Goal: Task Accomplishment & Management: Manage account settings

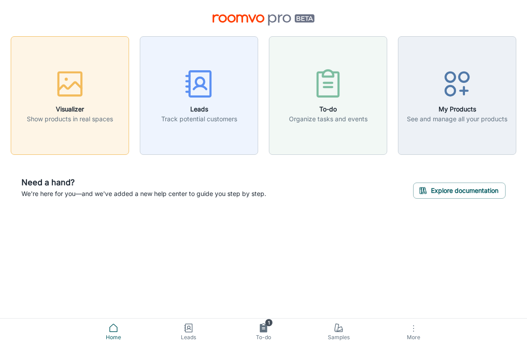
click at [85, 127] on button "Visualizer Show products in real spaces" at bounding box center [70, 95] width 118 height 118
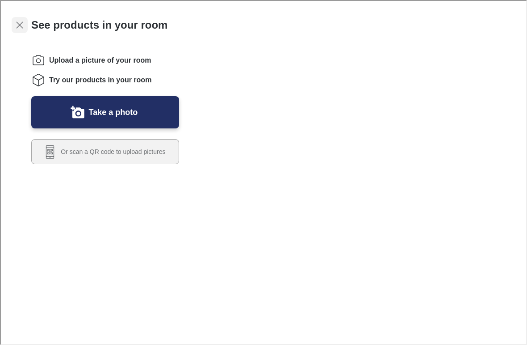
click at [18, 21] on icon "Exit visualizer" at bounding box center [18, 24] width 11 height 11
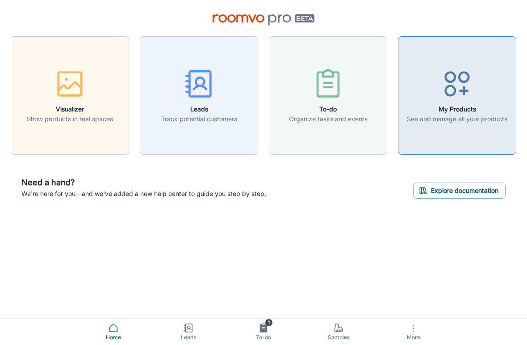
click at [477, 124] on button "My Products See and manage all your products" at bounding box center [457, 95] width 118 height 118
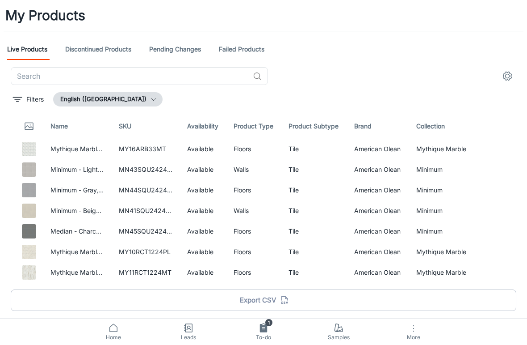
click at [504, 68] on button "settings" at bounding box center [508, 76] width 18 height 18
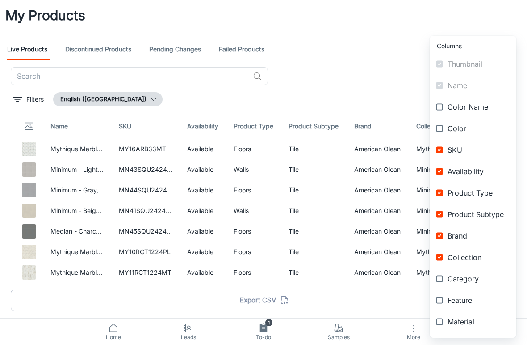
click at [53, 75] on div at bounding box center [263, 172] width 527 height 345
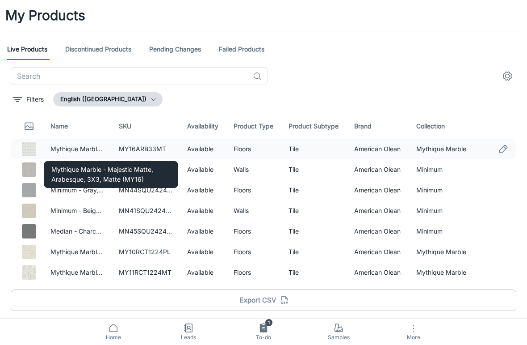
click at [34, 149] on img at bounding box center [29, 149] width 14 height 14
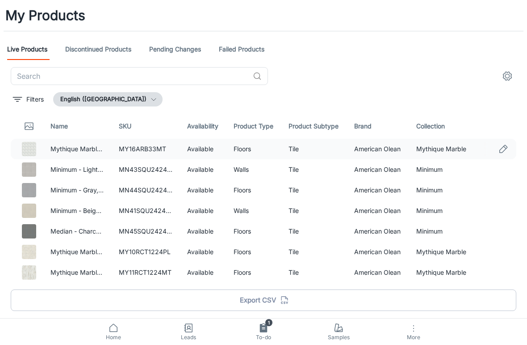
click at [134, 148] on td "MY16ARB33MT" at bounding box center [146, 149] width 68 height 21
click at [28, 149] on img at bounding box center [29, 149] width 14 height 14
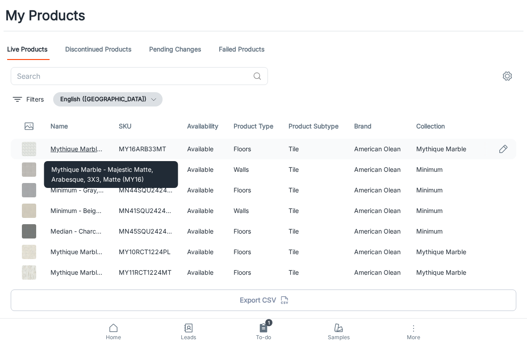
click at [66, 148] on link "Mythique Marble - Majestic Matte, Arabesque, 3X3, Matte (MY16)" at bounding box center [149, 149] width 196 height 8
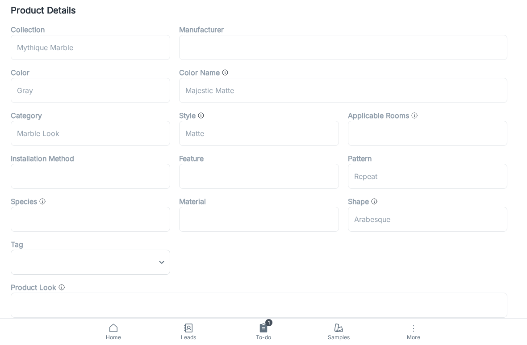
scroll to position [350, 0]
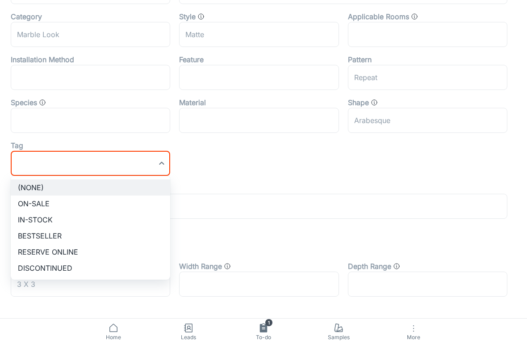
click at [201, 124] on div at bounding box center [263, 172] width 527 height 345
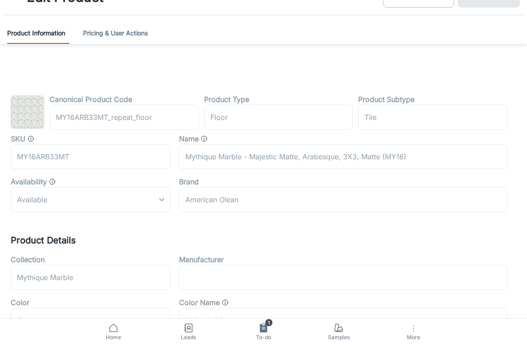
scroll to position [0, 0]
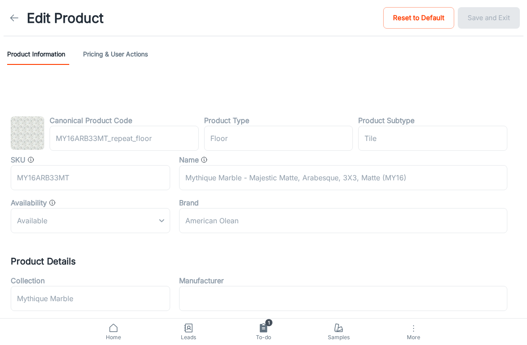
click at [115, 56] on button "Pricing & User Actions" at bounding box center [115, 53] width 65 height 21
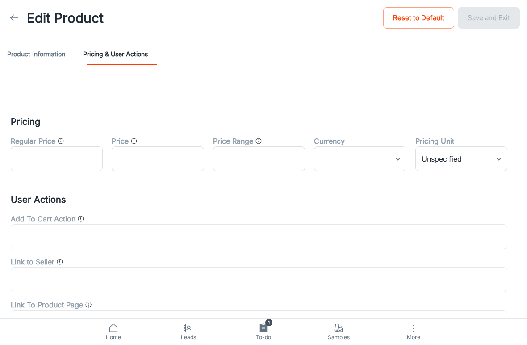
click at [69, 143] on div "Regular Price" at bounding box center [57, 140] width 92 height 11
click at [64, 142] on icon "A struck through price" at bounding box center [60, 140] width 7 height 7
click at [61, 139] on icon "A struck through price" at bounding box center [60, 140] width 7 height 7
click at [62, 142] on icon "A struck through price" at bounding box center [60, 140] width 7 height 7
click at [484, 158] on body "Edit Product Reset to Default Save and Exit Product Information Pricing & User …" at bounding box center [263, 172] width 527 height 345
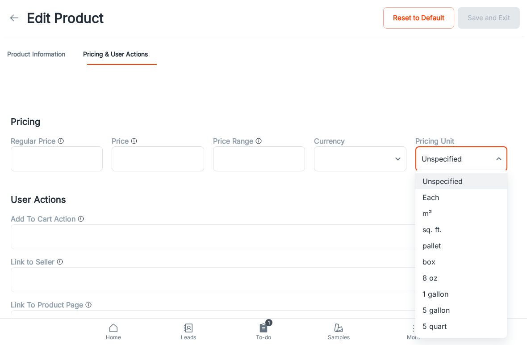
click at [449, 230] on li "sq. ft." at bounding box center [462, 229] width 92 height 16
type input "3"
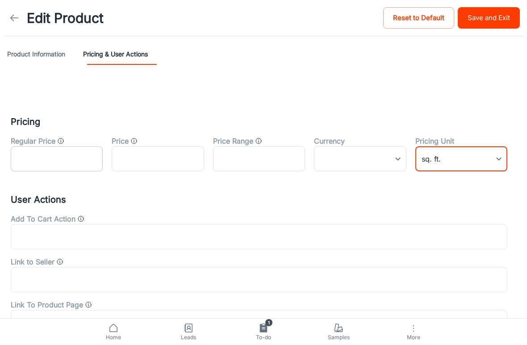
click at [15, 158] on input "text" at bounding box center [57, 158] width 92 height 25
